Goal: Task Accomplishment & Management: Manage account settings

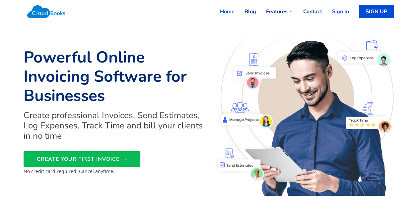
click at [342, 9] on link "Sign In" at bounding box center [335, 11] width 27 height 15
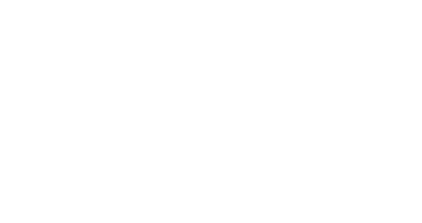
select select "365"
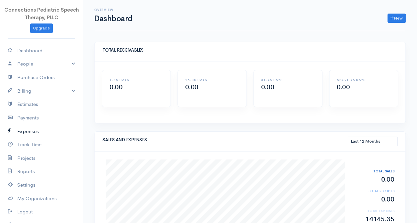
click at [24, 129] on link "Expenses" at bounding box center [41, 132] width 83 height 14
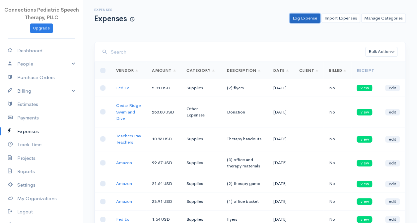
click at [305, 18] on link "Log Expense" at bounding box center [304, 19] width 30 height 10
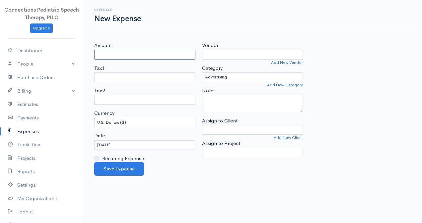
click at [117, 57] on input "Amount" at bounding box center [144, 55] width 101 height 10
type input "60.00"
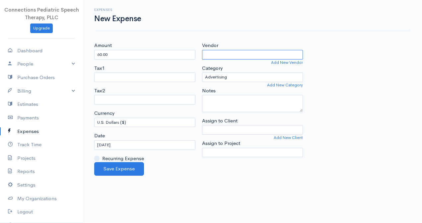
click at [228, 56] on input "Vendor" at bounding box center [252, 55] width 101 height 10
drag, startPoint x: 227, startPoint y: 53, endPoint x: 170, endPoint y: 65, distance: 58.9
click at [170, 65] on div "Amount 60.00 Tax1 Tax2 Currency U.S. Dollars ($) Canadian Dollars ($) British P…" at bounding box center [252, 102] width 323 height 121
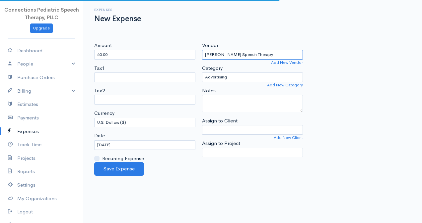
type input "Graham Speech Therapy"
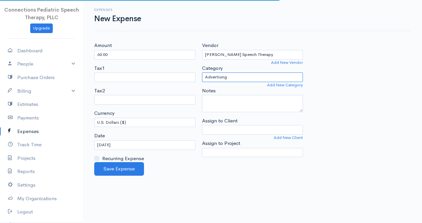
click at [236, 80] on select "Advertising Business Insurance Business Licenses and Permits Car & Truck Expens…" at bounding box center [252, 78] width 101 height 10
select select "Education"
click at [202, 73] on select "Advertising Business Insurance Business Licenses and Permits Car & Truck Expens…" at bounding box center [252, 78] width 101 height 10
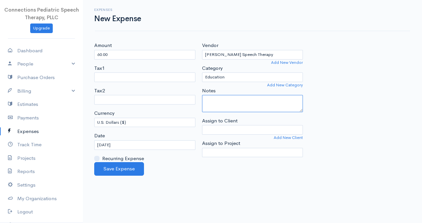
click at [224, 103] on textarea "Notes" at bounding box center [252, 103] width 101 height 17
type textarea "course"
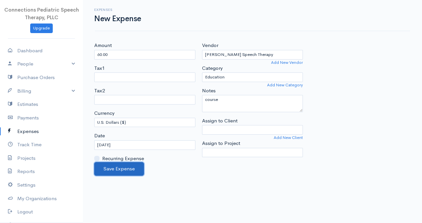
click at [124, 168] on button "Save Expense" at bounding box center [119, 169] width 50 height 14
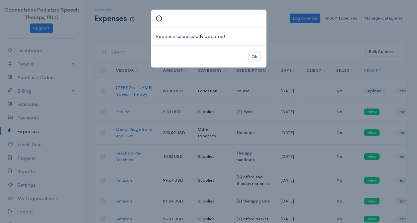
click at [255, 56] on button "Ok" at bounding box center [254, 57] width 12 height 10
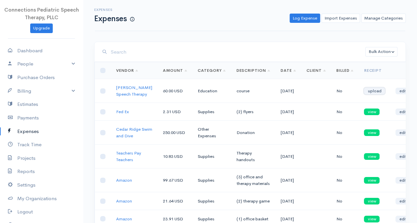
click at [368, 93] on link "upload" at bounding box center [374, 91] width 21 height 7
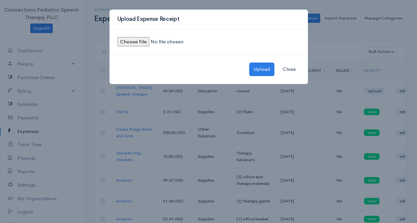
drag, startPoint x: 132, startPoint y: 36, endPoint x: 137, endPoint y: 38, distance: 4.8
click at [137, 38] on input "file" at bounding box center [162, 42] width 90 height 10
type input "C:\fakepath\Graham course-August.jpeg"
click at [260, 69] on button "Upload" at bounding box center [261, 70] width 25 height 14
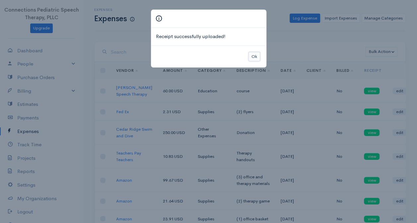
click at [255, 56] on button "Ok" at bounding box center [254, 57] width 12 height 10
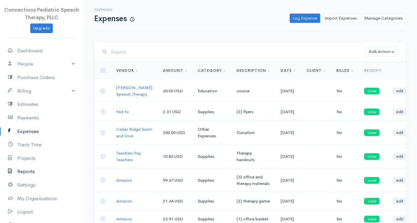
click at [29, 172] on link "Reports" at bounding box center [41, 172] width 83 height 14
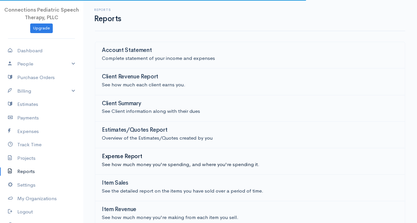
click at [135, 162] on p "See how much money you're spending, and where you're spending it." at bounding box center [250, 165] width 296 height 8
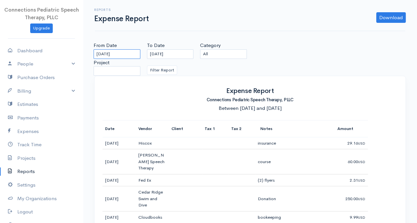
click at [124, 56] on input "07-29-2025" at bounding box center [116, 54] width 47 height 10
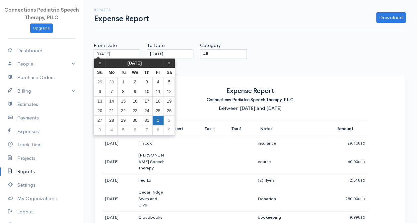
click at [158, 119] on td "1" at bounding box center [157, 121] width 11 height 10
type input "08-01-2025"
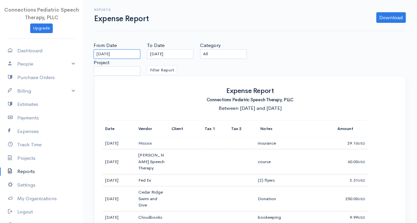
click at [126, 54] on input "08-01-2025" at bounding box center [116, 54] width 47 height 10
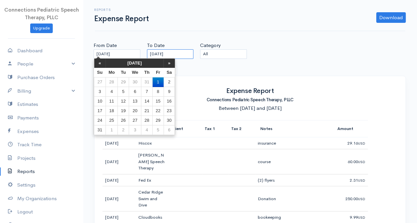
click at [165, 54] on input "08-28-2025" at bounding box center [170, 54] width 47 height 10
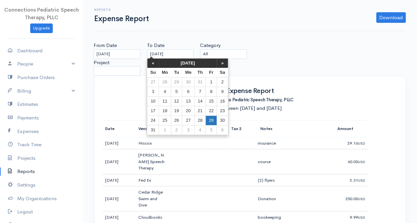
click at [205, 123] on td "29" at bounding box center [210, 121] width 11 height 10
type input "08-29-2025"
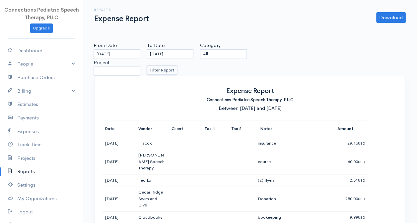
click at [161, 71] on button "Filter Report" at bounding box center [162, 71] width 30 height 10
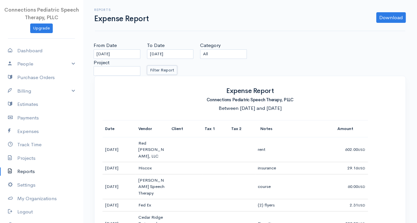
click at [166, 68] on button "Filter Report" at bounding box center [162, 71] width 30 height 10
click at [227, 51] on select "All Business Licenses and Permits Advertising Supplies Other Expenses Hardware …" at bounding box center [223, 54] width 47 height 10
click at [200, 49] on select "All Business Licenses and Permits Advertising Supplies Other Expenses Hardware …" at bounding box center [223, 54] width 47 height 10
click at [158, 70] on button "Filter Report" at bounding box center [162, 71] width 30 height 10
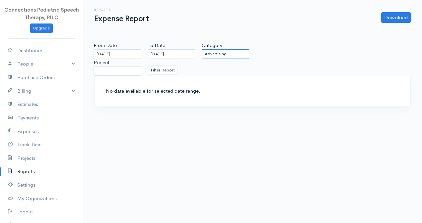
click at [218, 55] on select "All Business Licenses and Permits Advertising Supplies Other Expenses Hardware …" at bounding box center [225, 54] width 47 height 10
click at [202, 49] on select "All Business Licenses and Permits Advertising Supplies Other Expenses Hardware …" at bounding box center [225, 54] width 47 height 10
click at [164, 69] on button "Filter Report" at bounding box center [162, 71] width 30 height 10
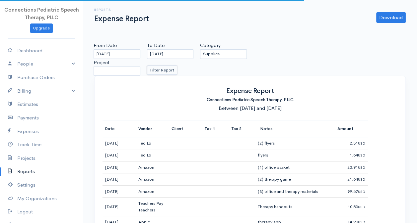
scroll to position [44, 0]
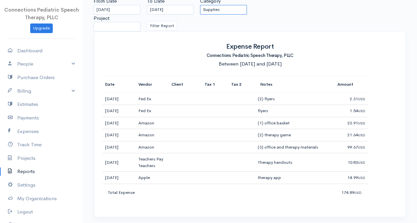
click at [217, 11] on select "All Business Licenses and Permits Advertising Supplies Other Expenses Hardware …" at bounding box center [223, 10] width 47 height 10
click at [200, 5] on select "All Business Licenses and Permits Advertising Supplies Other Expenses Hardware …" at bounding box center [223, 10] width 47 height 10
click at [172, 25] on button "Filter Report" at bounding box center [162, 26] width 30 height 10
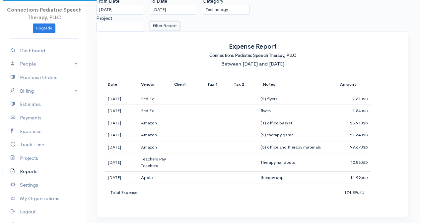
scroll to position [0, 0]
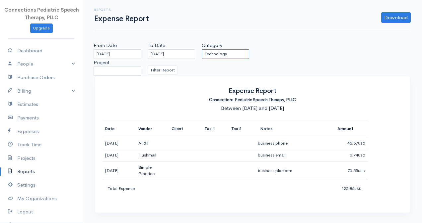
click at [225, 49] on select "All Business Licenses and Permits Advertising Supplies Other Expenses Hardware …" at bounding box center [225, 54] width 47 height 10
click at [202, 49] on select "All Business Licenses and Permits Advertising Supplies Other Expenses Hardware …" at bounding box center [225, 54] width 47 height 10
click at [169, 70] on button "Filter Report" at bounding box center [162, 71] width 30 height 10
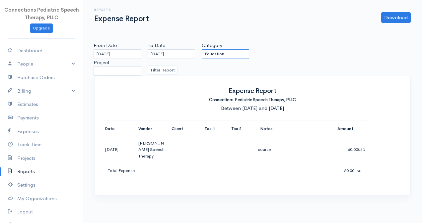
click at [214, 53] on select "All Business Licenses and Permits Advertising Supplies Other Expenses Hardware …" at bounding box center [225, 54] width 47 height 10
select select "Education and Training"
click at [202, 49] on select "All Business Licenses and Permits Advertising Supplies Other Expenses Hardware …" at bounding box center [225, 54] width 47 height 10
click at [166, 69] on button "Filter Report" at bounding box center [162, 71] width 30 height 10
click at [24, 129] on link "Expenses" at bounding box center [41, 132] width 83 height 14
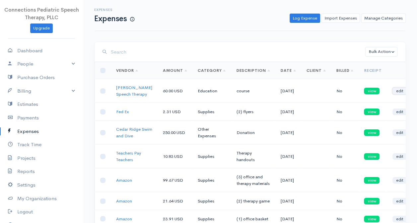
click at [392, 93] on link "edit" at bounding box center [399, 91] width 15 height 7
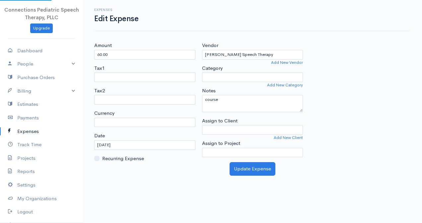
select select "USD"
select select "Education"
select select
click at [226, 77] on select "Advertising Business Insurance Business Licenses and Permits Car & Truck Expens…" at bounding box center [252, 78] width 101 height 10
select select "Education and Training"
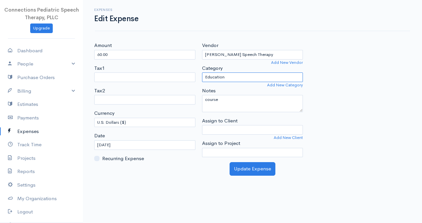
click at [202, 73] on select "Advertising Business Insurance Business Licenses and Permits Car & Truck Expens…" at bounding box center [252, 78] width 101 height 10
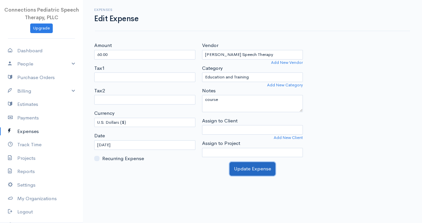
click at [246, 166] on button "Update Expense" at bounding box center [252, 169] width 46 height 14
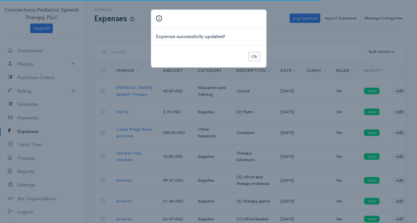
click at [258, 60] on button "Ok" at bounding box center [254, 57] width 12 height 10
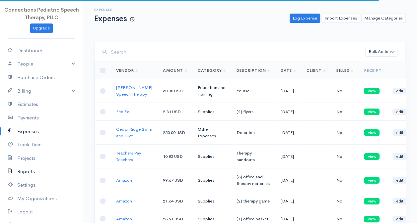
click at [32, 173] on link "Reports" at bounding box center [41, 172] width 83 height 14
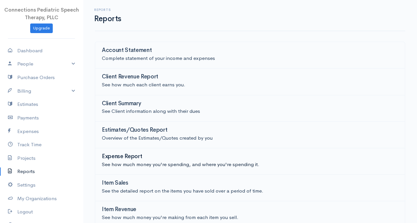
click at [148, 154] on div "Expense Report" at bounding box center [250, 157] width 296 height 7
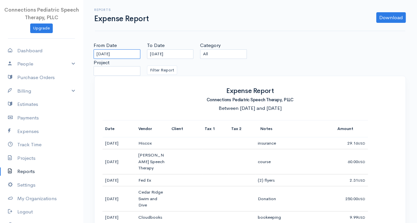
click at [136, 56] on input "07-29-2025" at bounding box center [116, 54] width 47 height 10
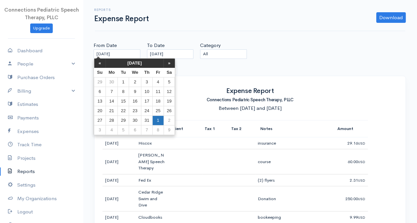
click at [156, 125] on td "1" at bounding box center [157, 121] width 11 height 10
type input "08-01-2025"
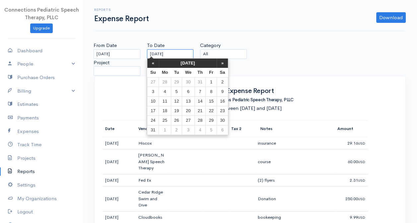
click at [168, 52] on input "08-28-2025" at bounding box center [170, 54] width 47 height 10
click at [212, 118] on td "29" at bounding box center [210, 121] width 11 height 10
type input "08-29-2025"
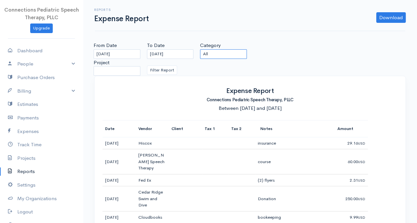
click at [212, 53] on select "All Business Licenses and Permits Advertising Supplies Other Expenses Hardware …" at bounding box center [223, 54] width 47 height 10
click at [200, 49] on select "All Business Licenses and Permits Advertising Supplies Other Expenses Hardware …" at bounding box center [223, 54] width 47 height 10
click at [170, 70] on button "Filter Report" at bounding box center [162, 71] width 30 height 10
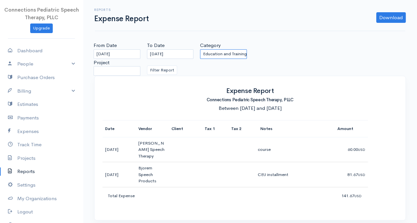
click at [237, 51] on select "All Business Licenses and Permits Advertising Supplies Other Expenses Hardware …" at bounding box center [223, 54] width 47 height 10
select select "Other Expenses"
click at [200, 49] on select "All Business Licenses and Permits Advertising Supplies Other Expenses Hardware …" at bounding box center [223, 54] width 47 height 10
click at [161, 72] on button "Filter Report" at bounding box center [162, 71] width 30 height 10
